Goal: Information Seeking & Learning: Learn about a topic

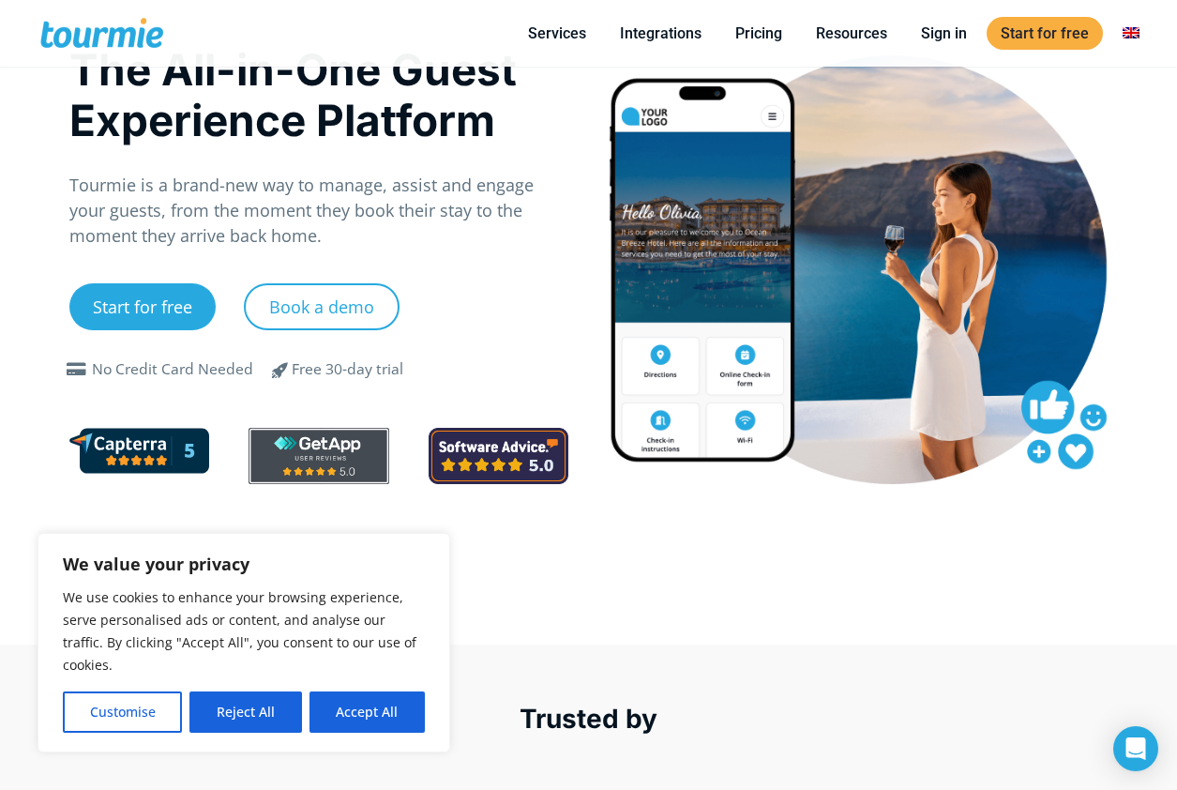
scroll to position [55, 0]
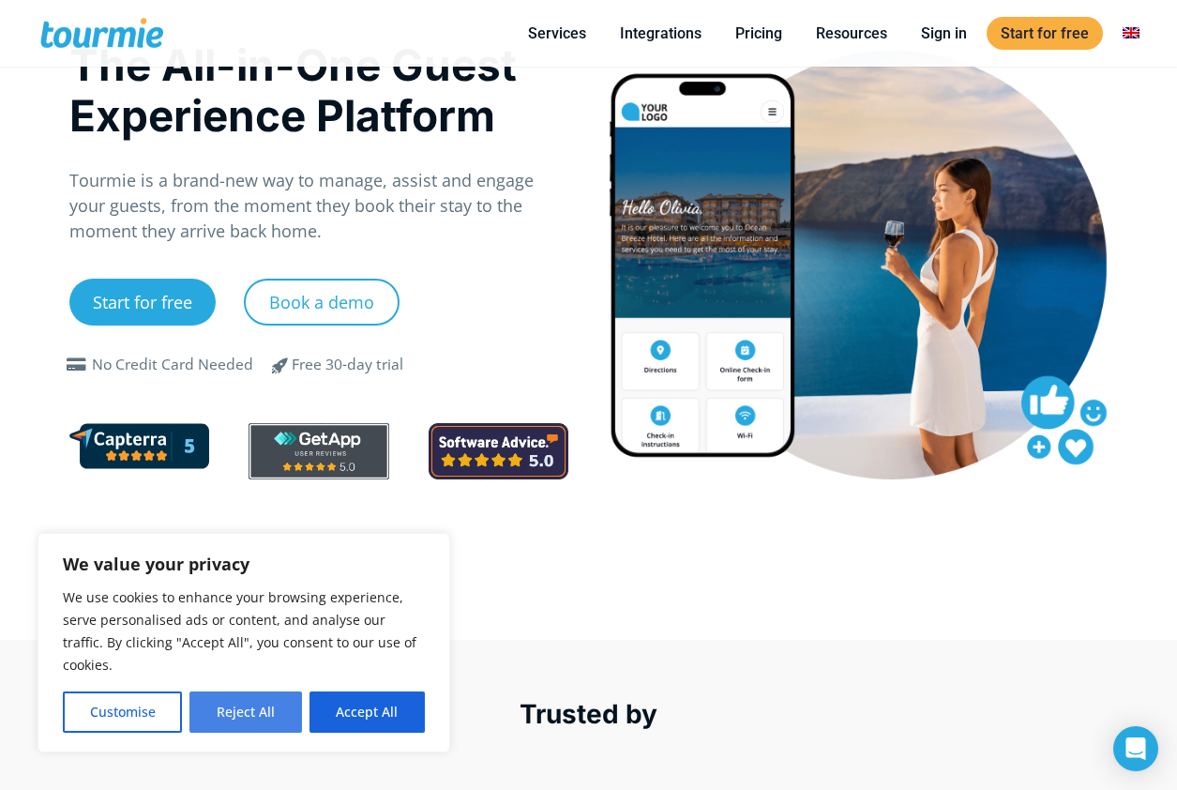
click at [251, 721] on button "Reject All" at bounding box center [246, 711] width 112 height 41
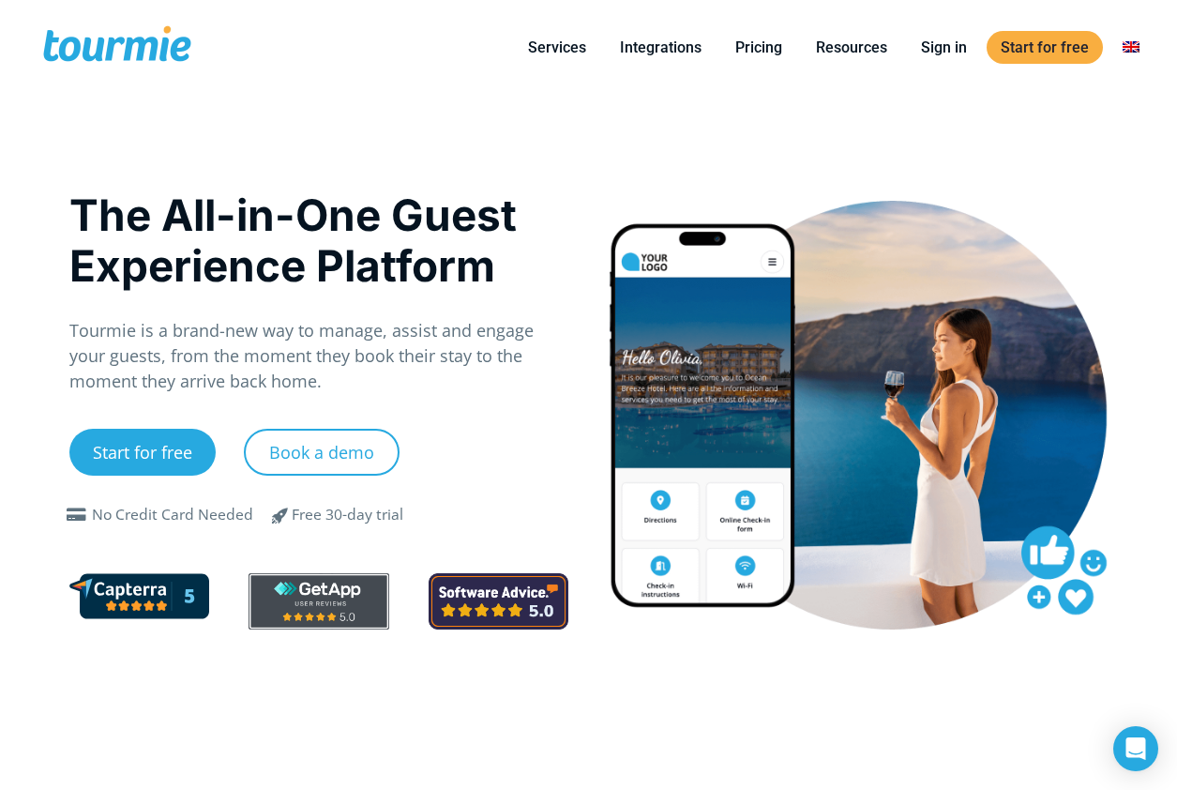
scroll to position [0, 0]
click at [679, 48] on link "Integrations" at bounding box center [661, 47] width 110 height 23
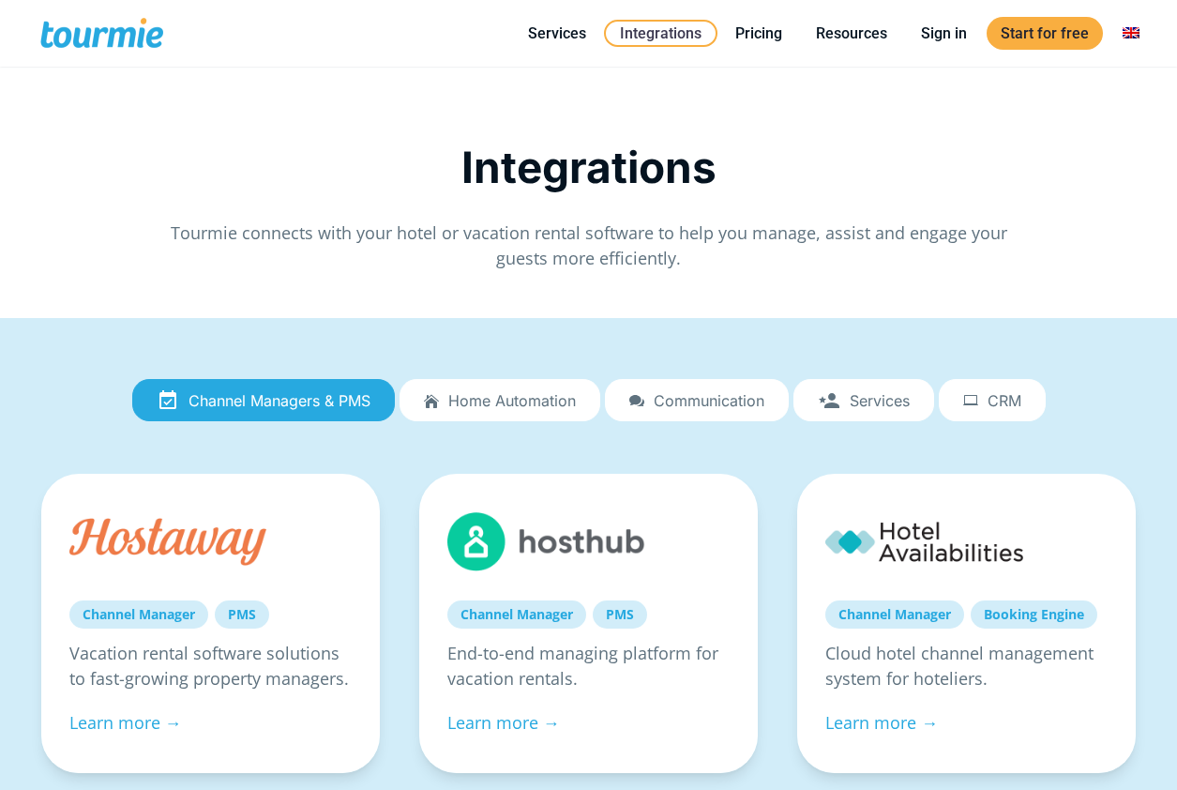
scroll to position [136, 0]
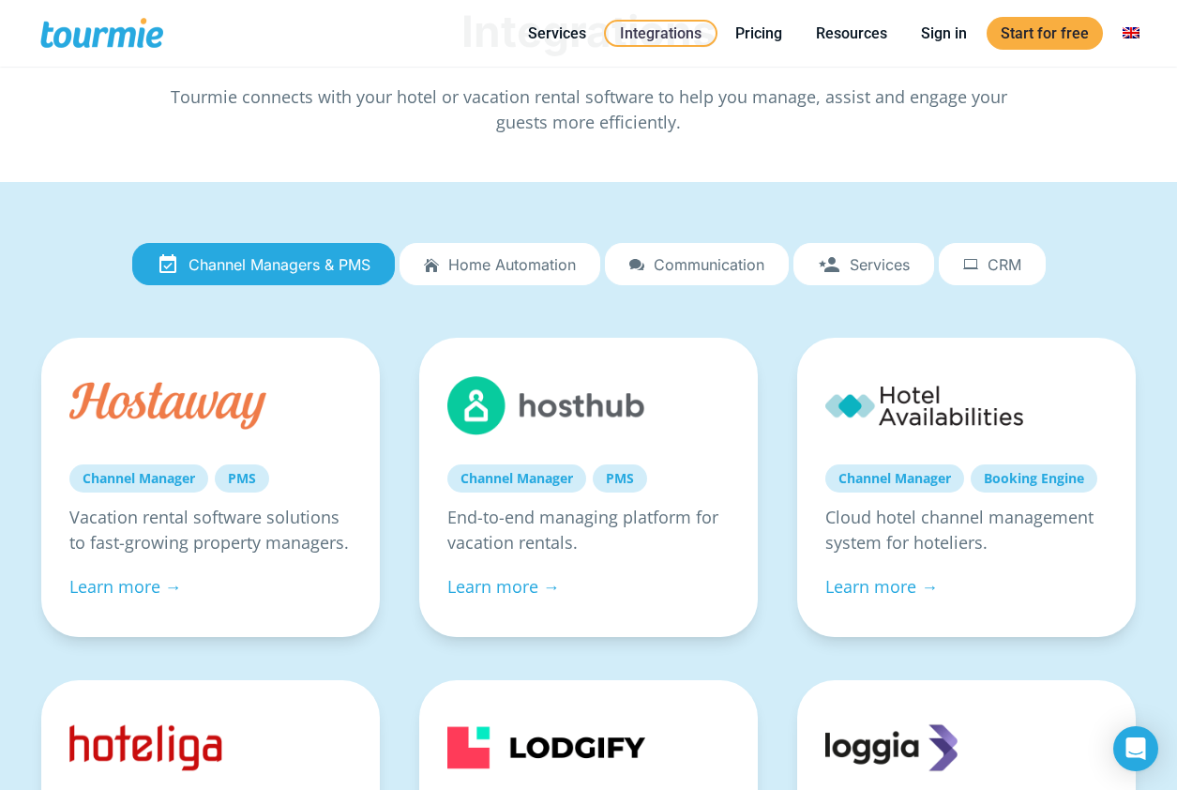
click at [508, 270] on span "Home automation" at bounding box center [512, 264] width 128 height 17
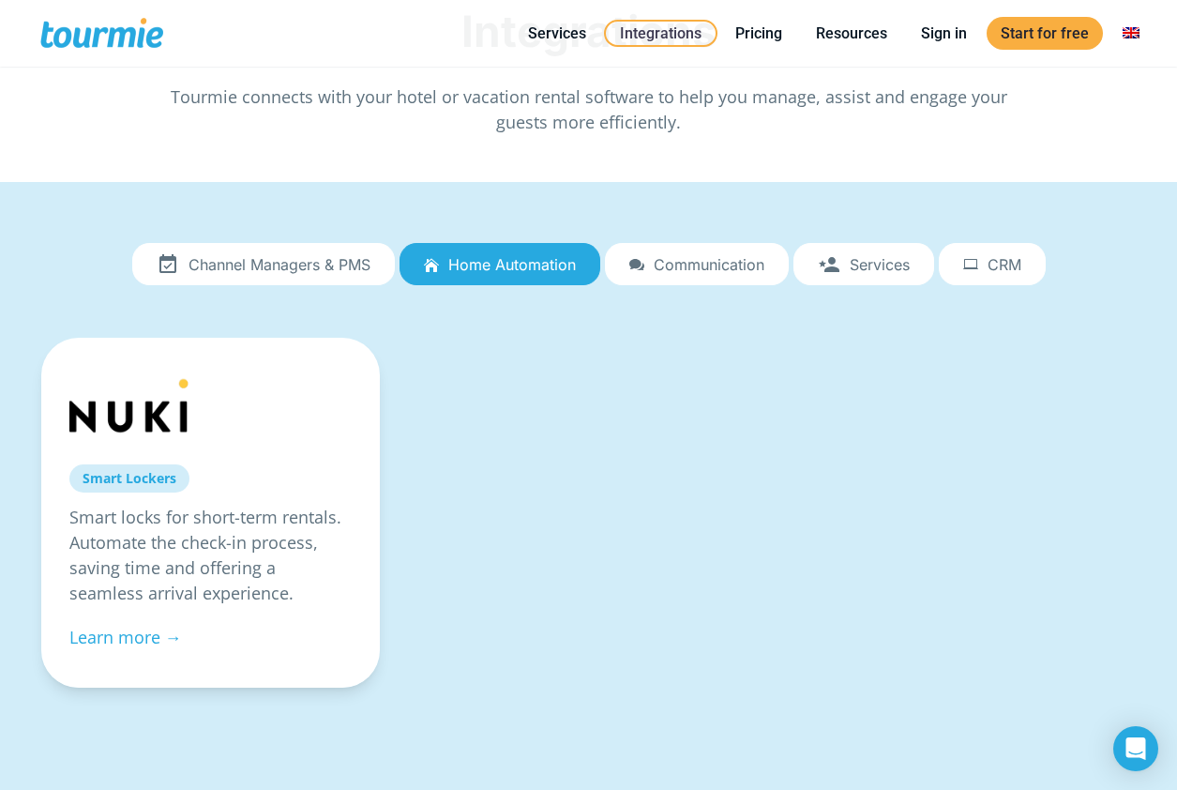
click at [288, 261] on span "Channel Managers & PMS" at bounding box center [280, 264] width 182 height 17
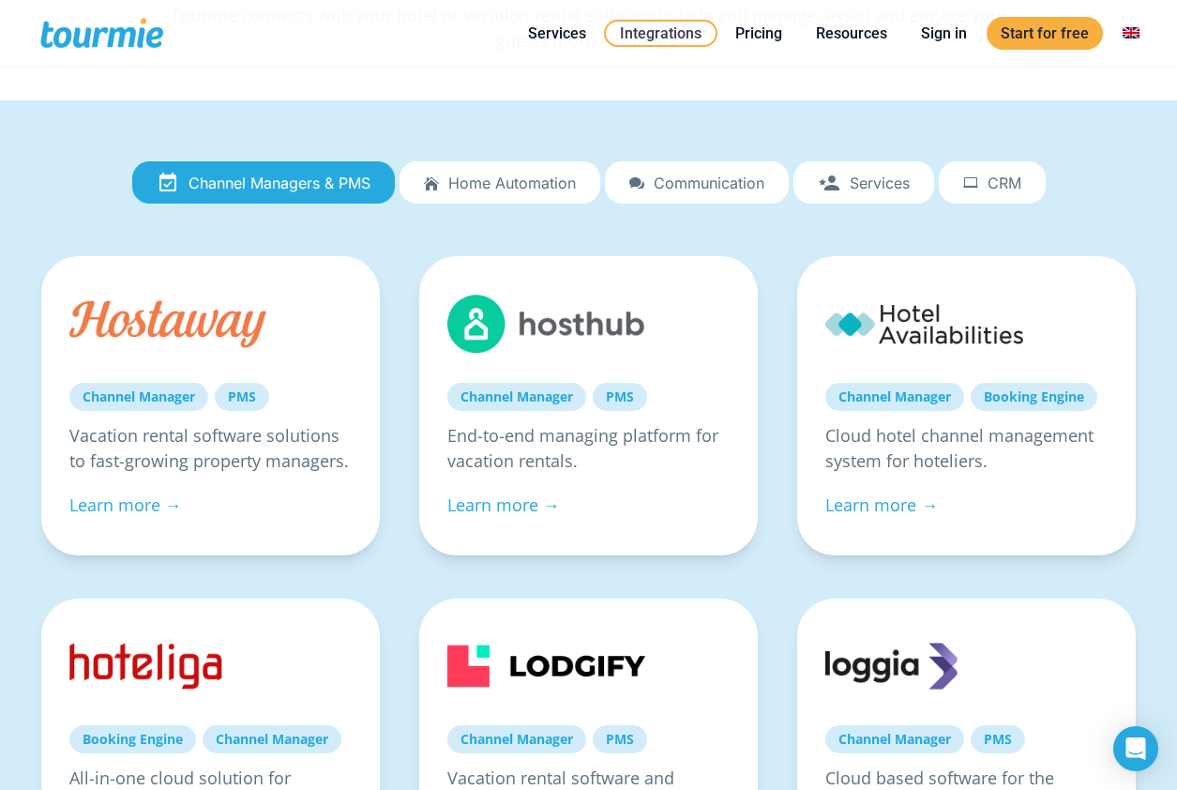
scroll to position [35, 0]
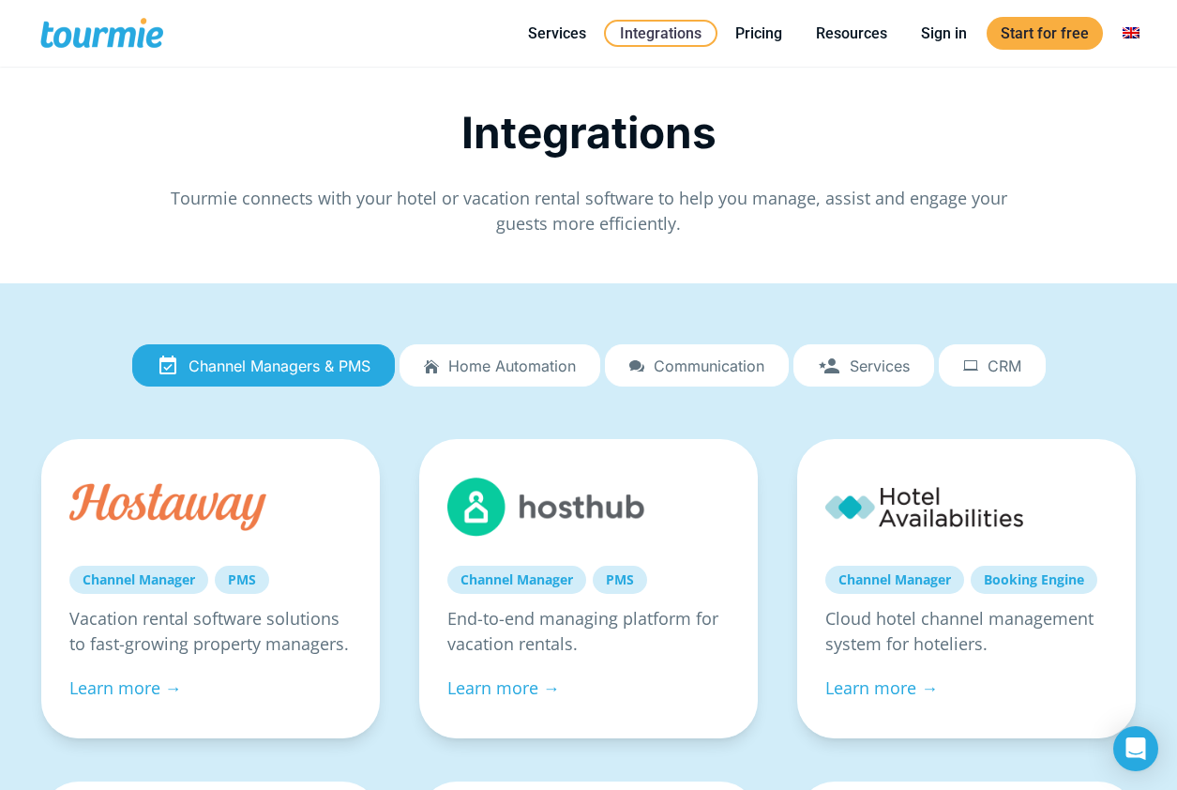
click at [645, 368] on link "Communication" at bounding box center [697, 365] width 184 height 43
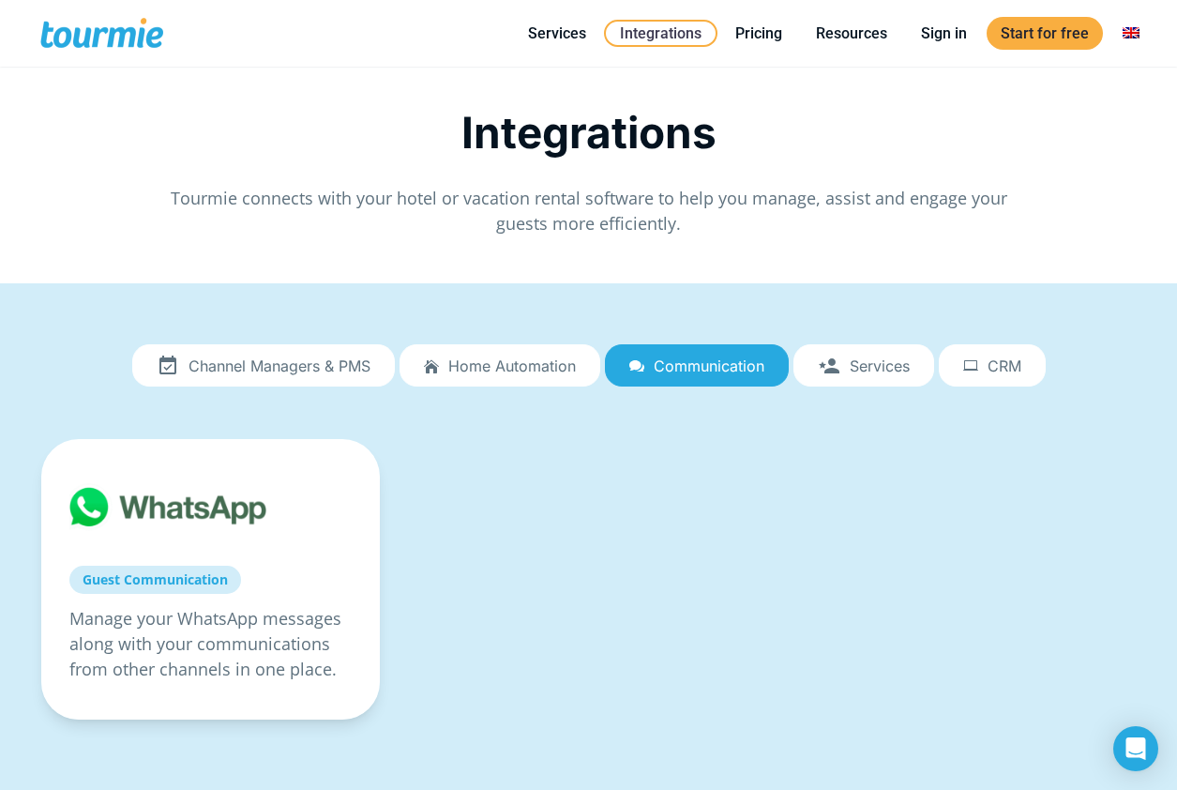
click at [845, 363] on link "Services" at bounding box center [864, 365] width 141 height 43
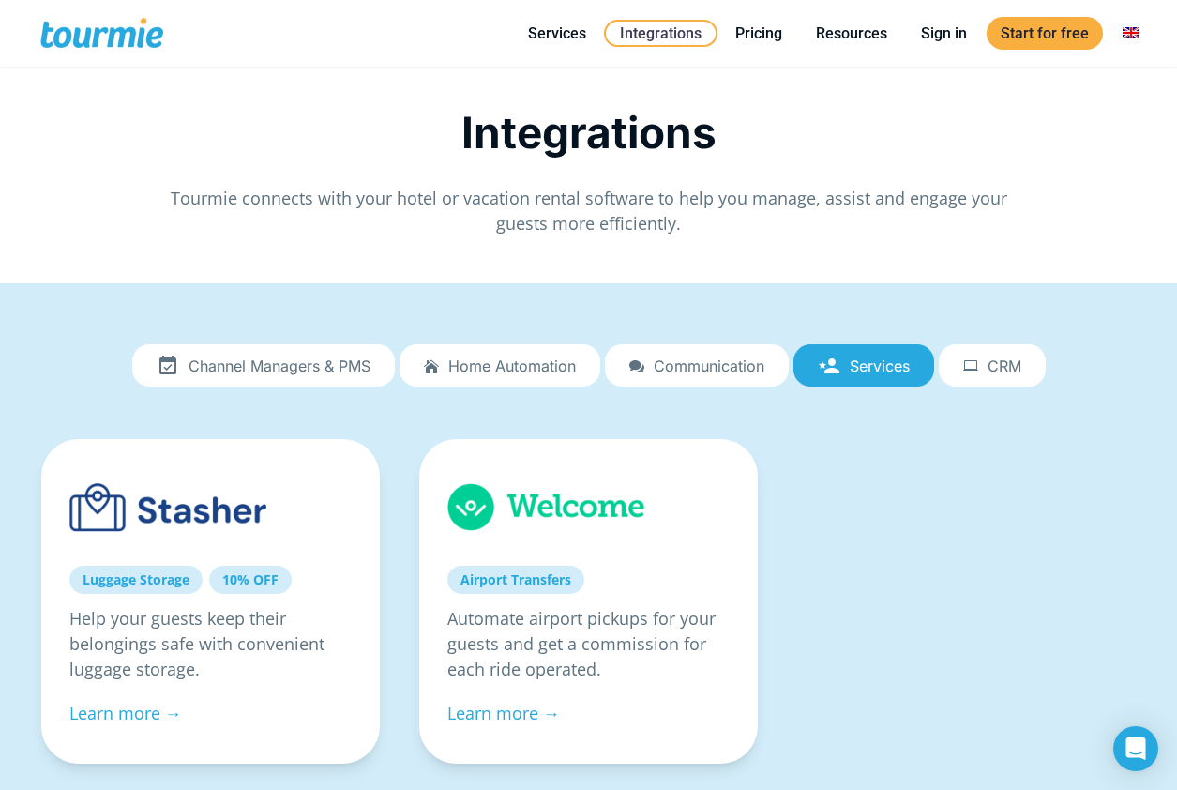
click at [960, 366] on link "CRM" at bounding box center [992, 365] width 107 height 43
